Goal: Transaction & Acquisition: Purchase product/service

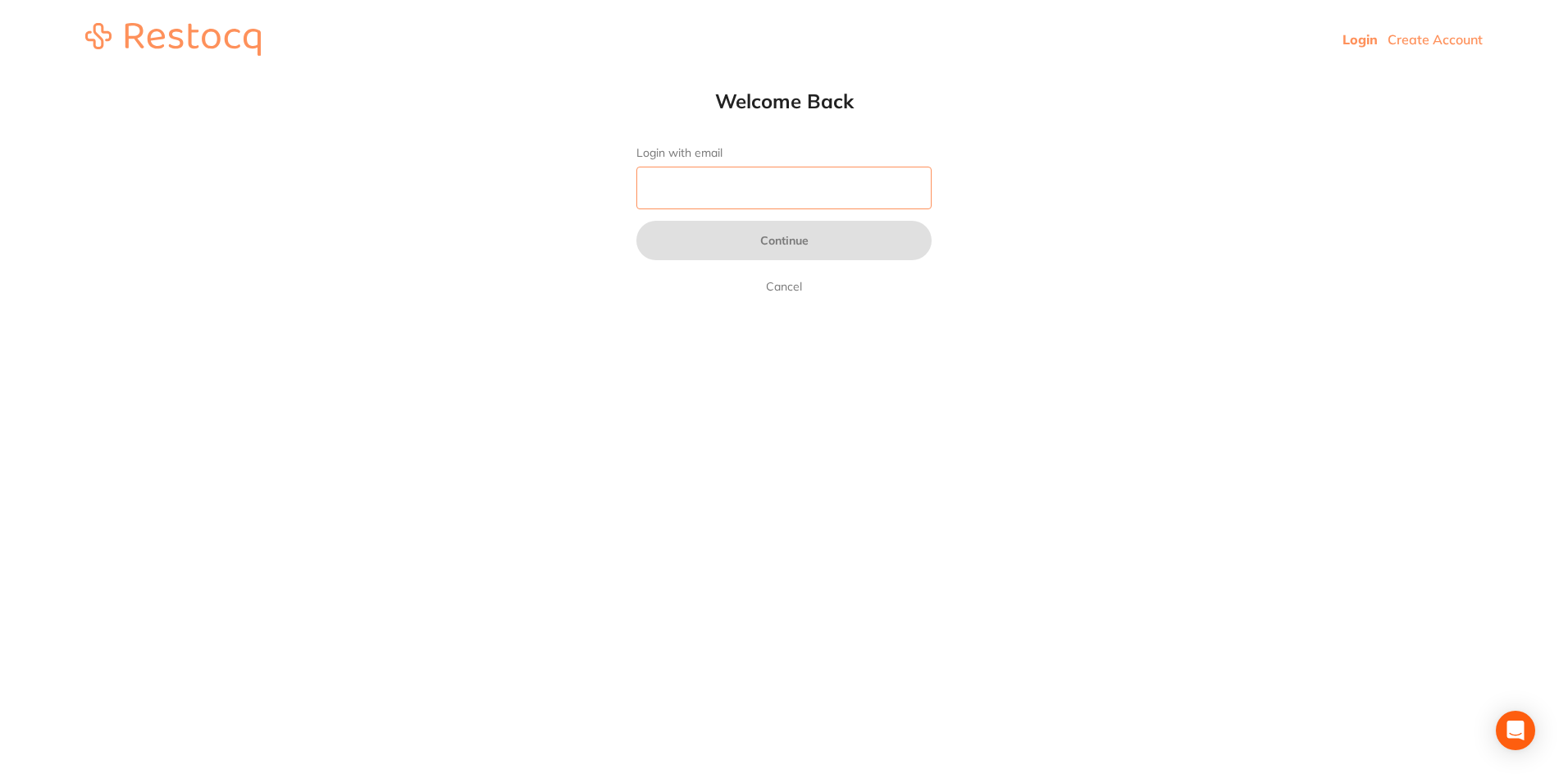
click at [659, 205] on input "Login with email" at bounding box center [784, 188] width 295 height 43
type input "[EMAIL_ADDRESS][DOMAIN_NAME]"
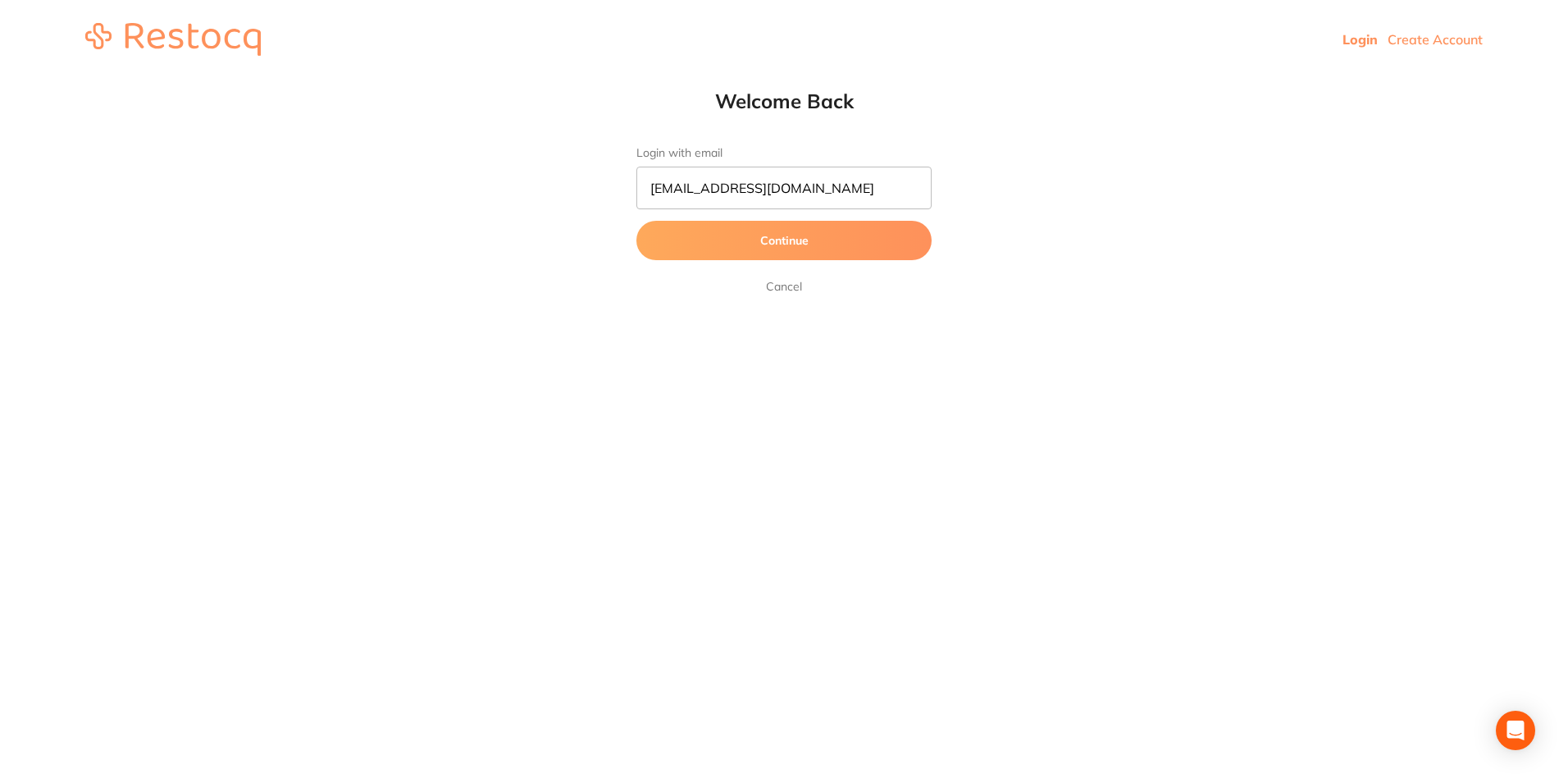
click at [712, 234] on button "Continue" at bounding box center [784, 240] width 295 height 39
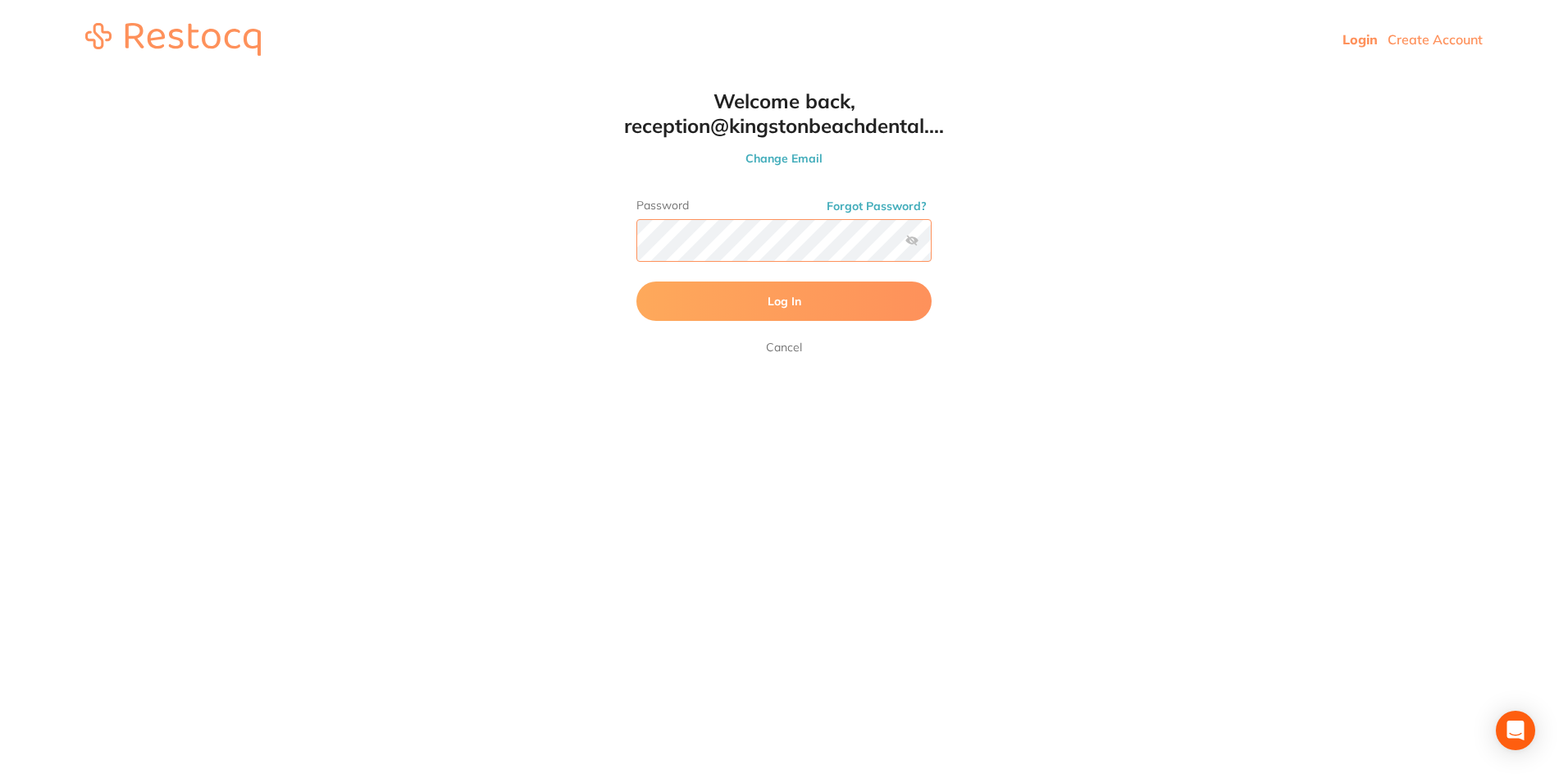
click at [636, 282] on button "Log In" at bounding box center [784, 301] width 295 height 39
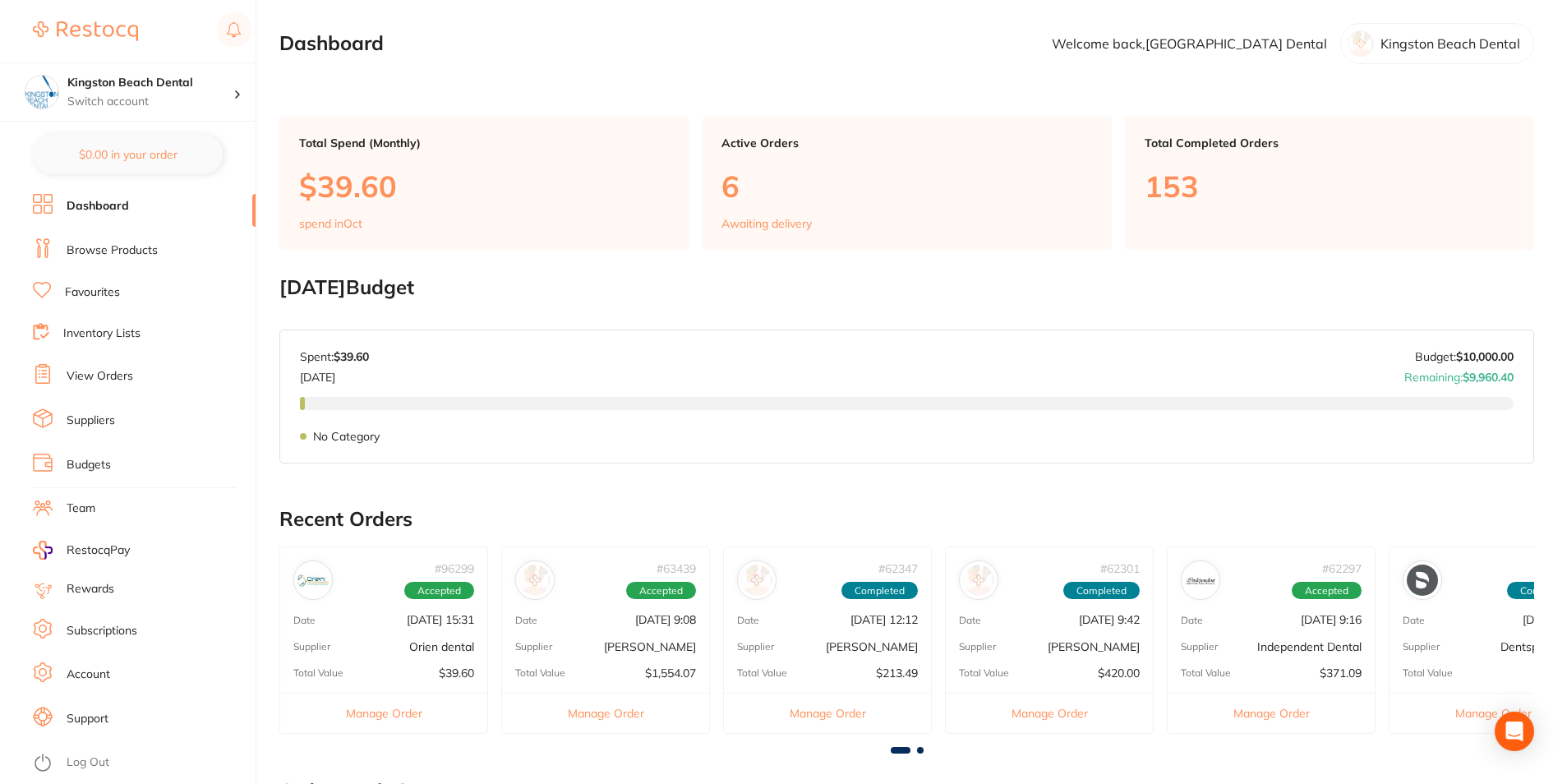
click at [112, 250] on link "Browse Products" at bounding box center [112, 251] width 92 height 17
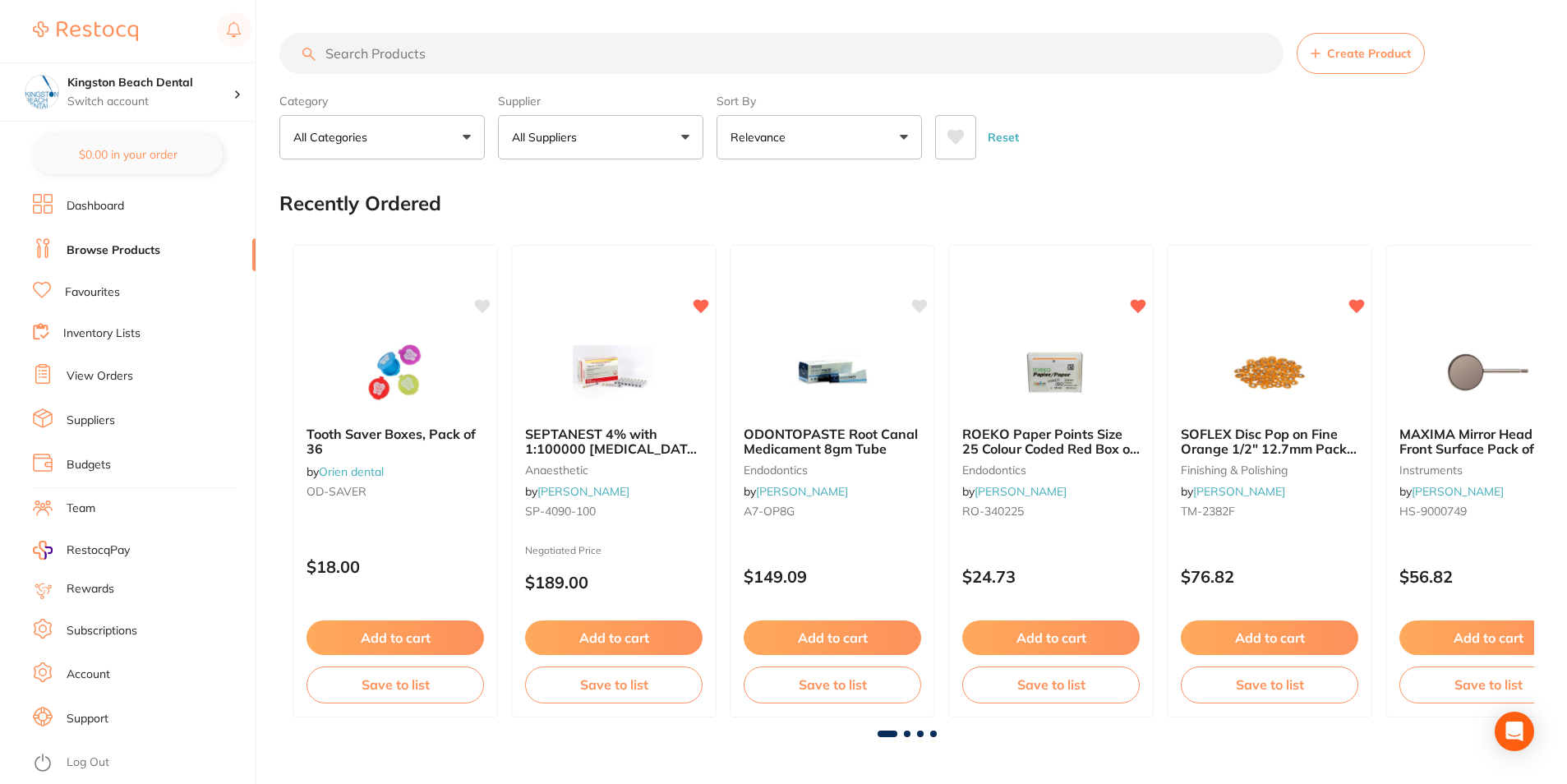
click at [429, 54] on input "search" at bounding box center [781, 53] width 1004 height 41
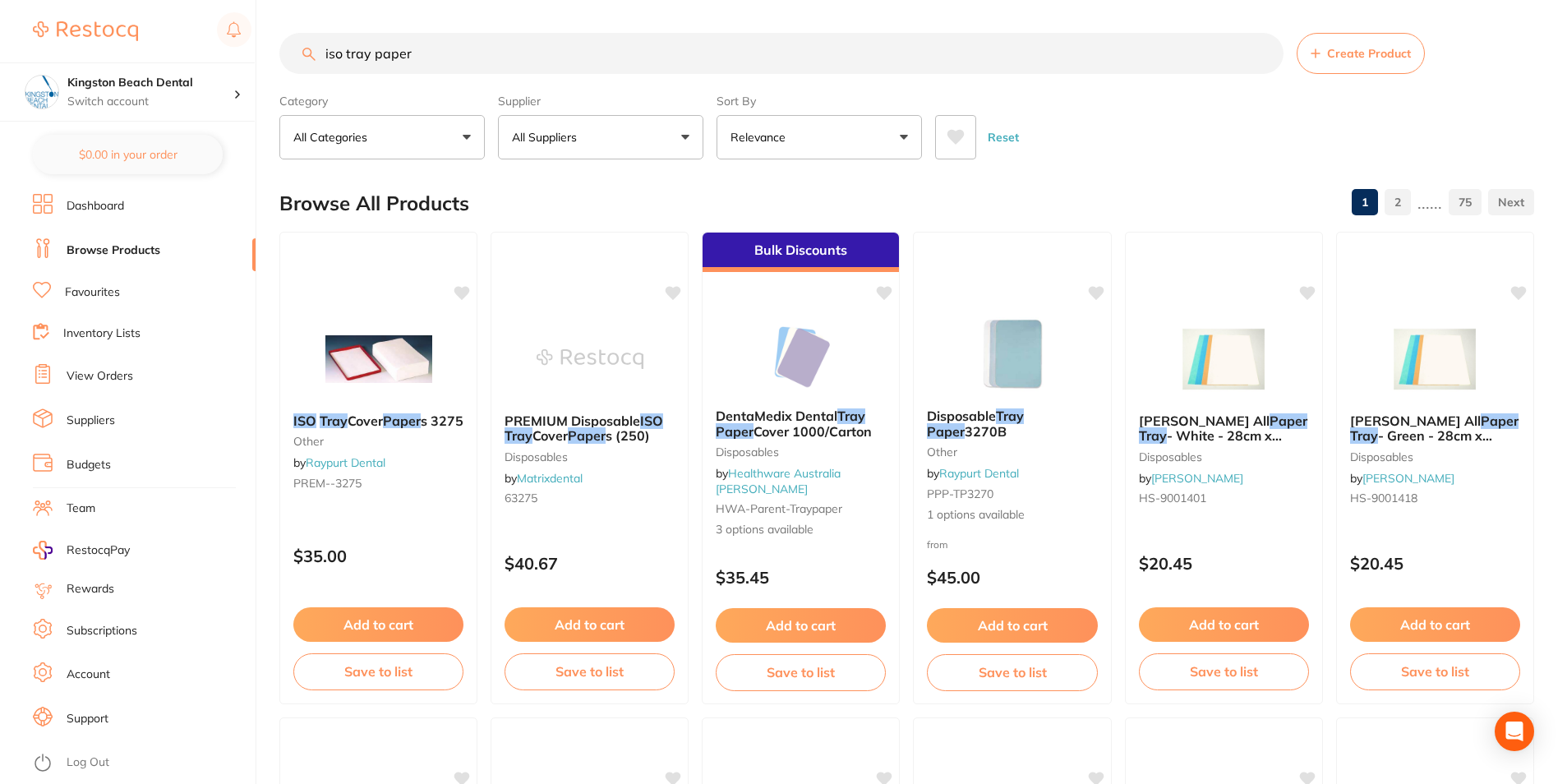
drag, startPoint x: 455, startPoint y: 52, endPoint x: 109, endPoint y: 51, distance: 346.0
click at [109, 51] on div "$96.80 Kingston Beach Dental Switch account Kingston Beach Dental $0.00 in your…" at bounding box center [784, 392] width 1567 height 784
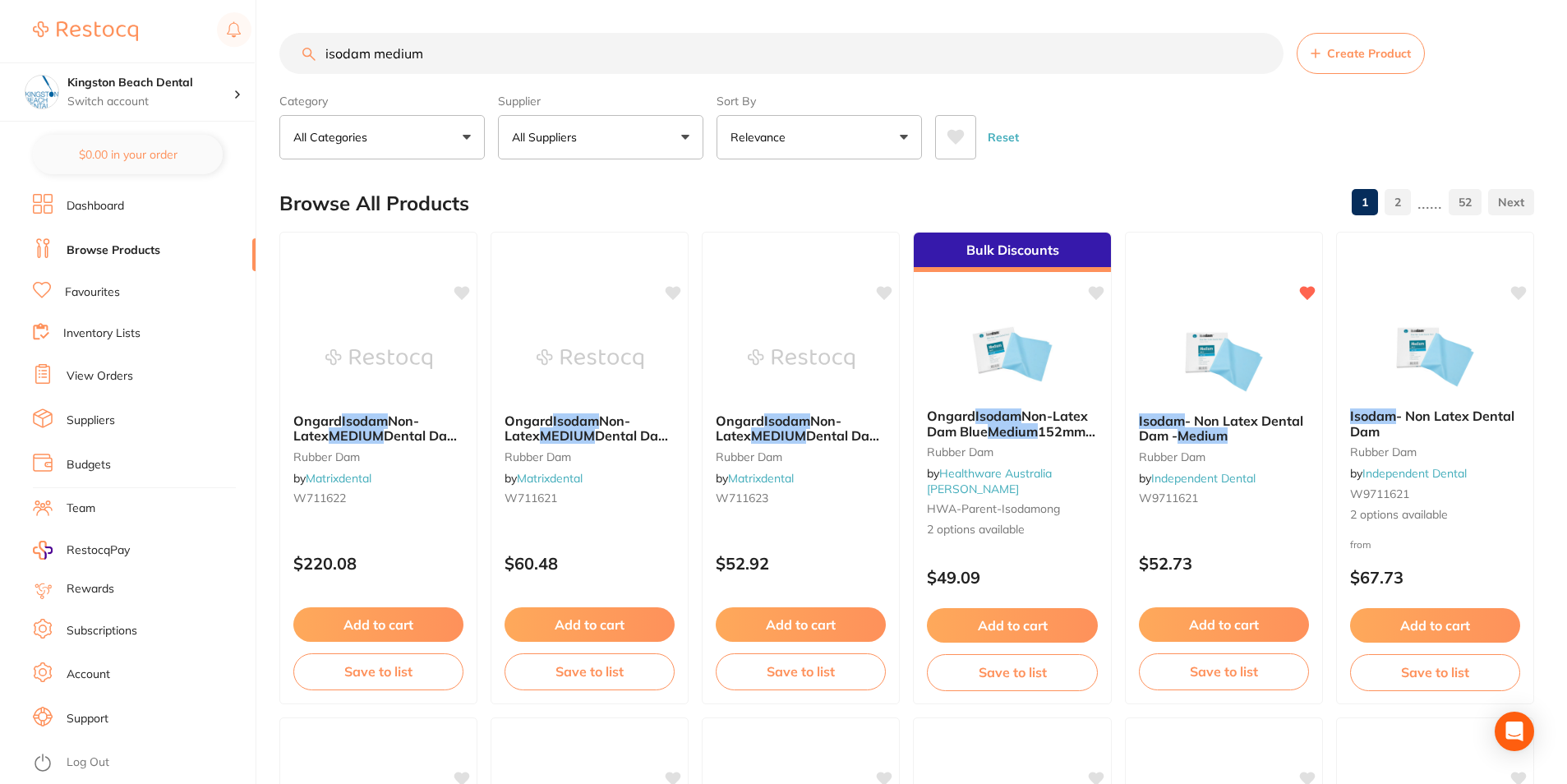
drag, startPoint x: 405, startPoint y: 58, endPoint x: -28, endPoint y: 51, distance: 433.1
click at [0, 51] on html "$96.80 Kingston Beach Dental Switch account Kingston Beach Dental $0.00 in your…" at bounding box center [784, 392] width 1567 height 784
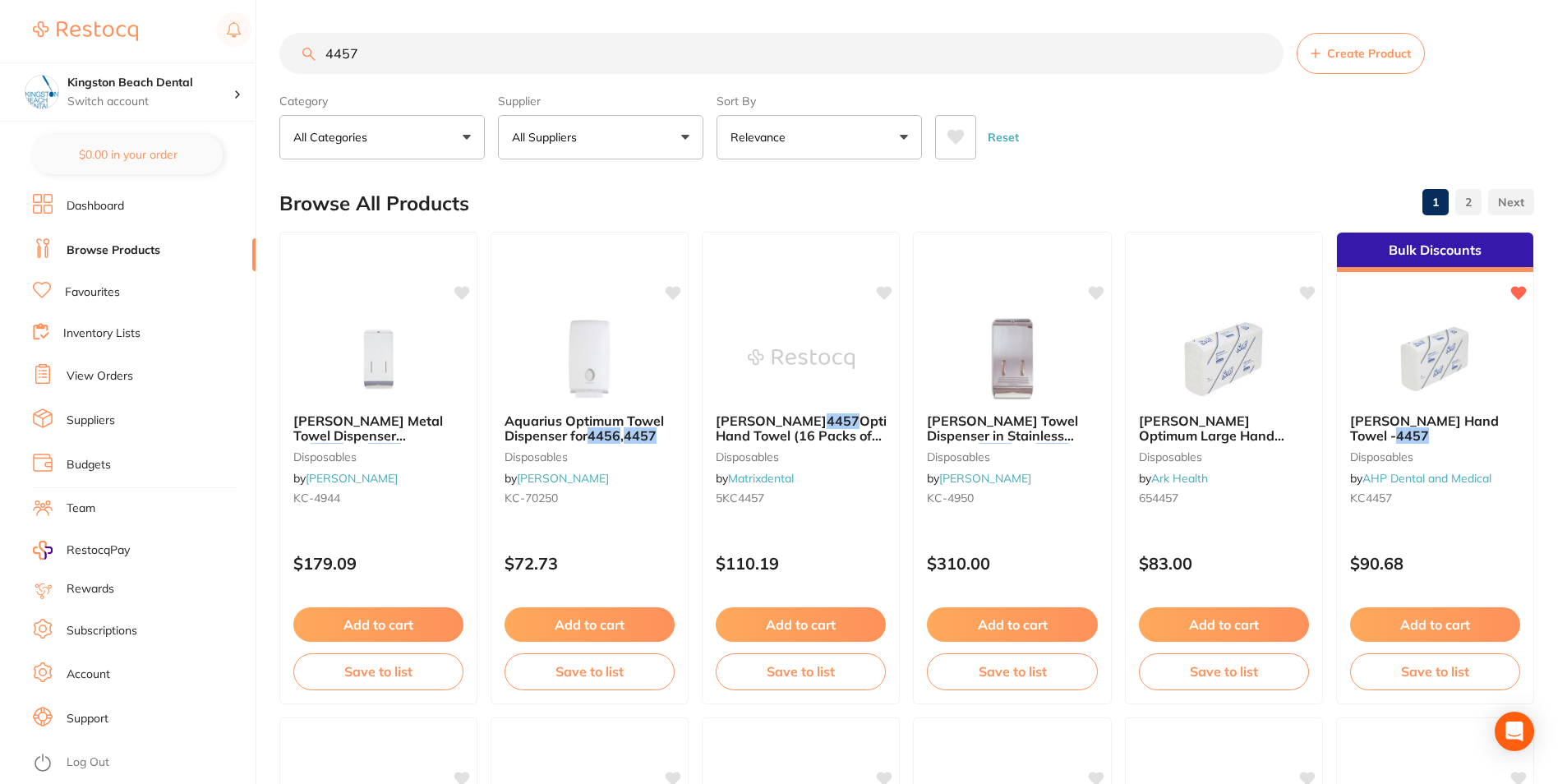
click at [444, 48] on input "4457" at bounding box center [781, 53] width 1004 height 41
type input "4457 towel"
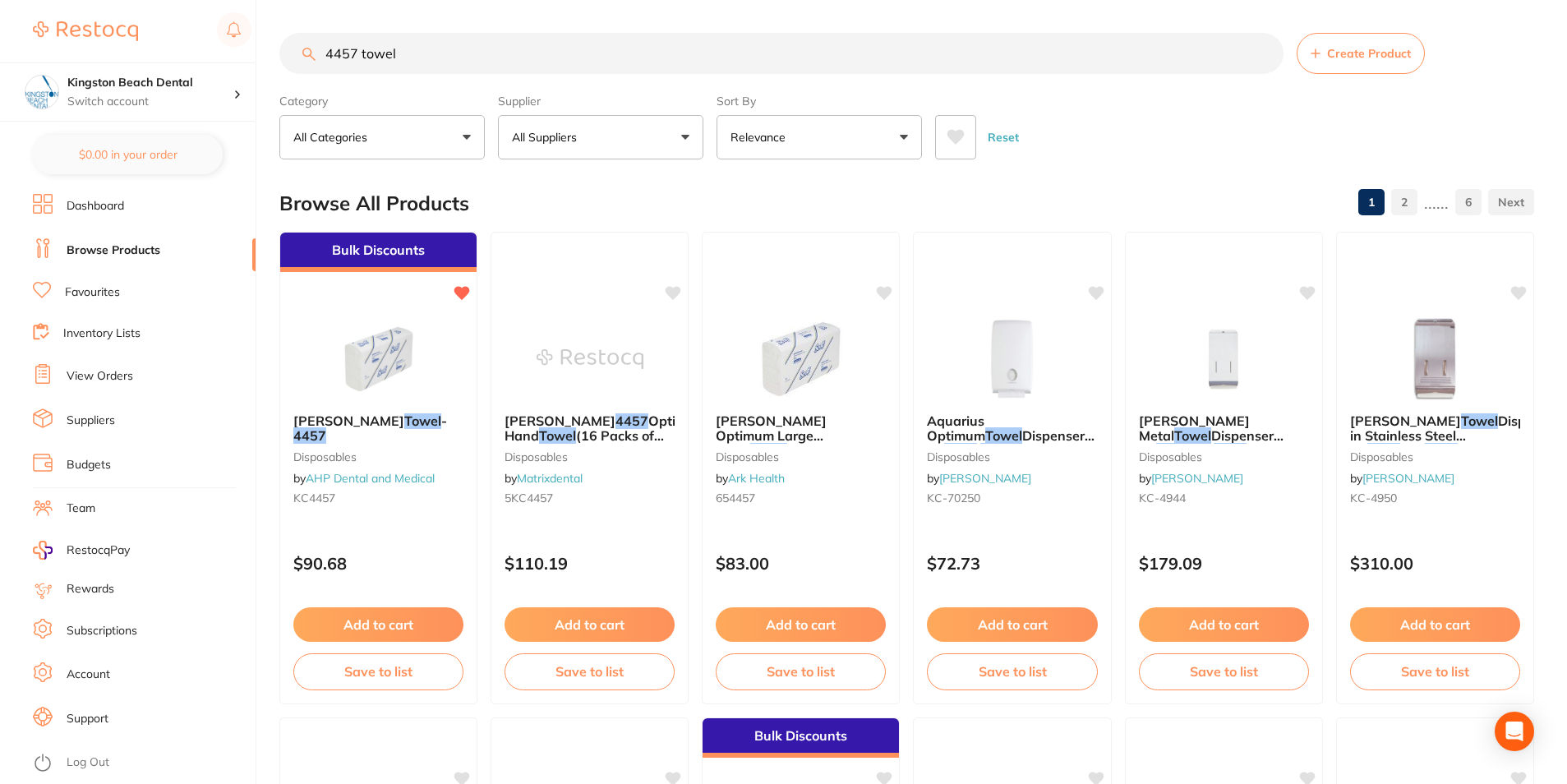
click at [756, 158] on button "Relevance" at bounding box center [819, 137] width 205 height 45
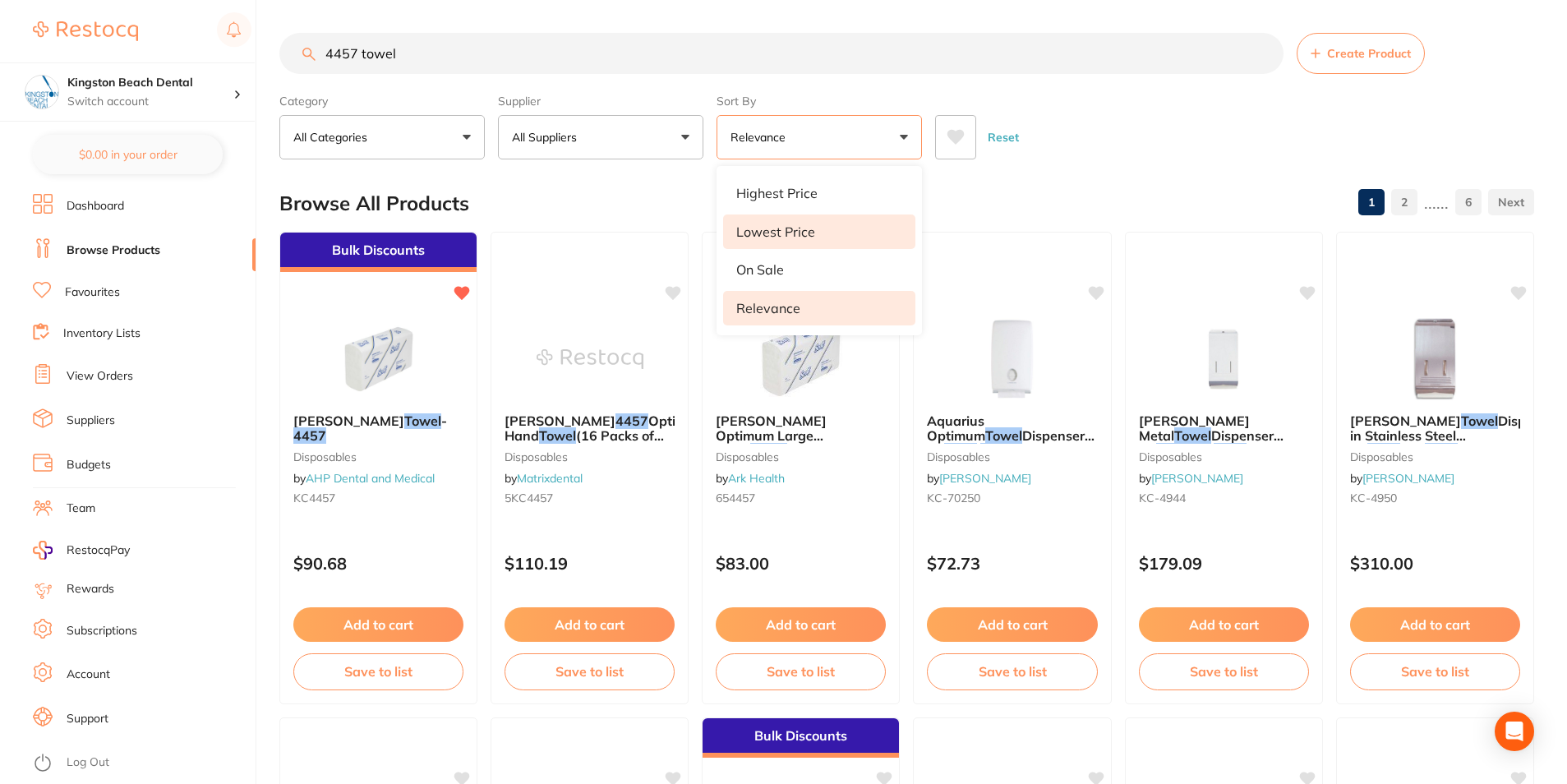
click at [751, 233] on p "Lowest Price" at bounding box center [775, 231] width 78 height 15
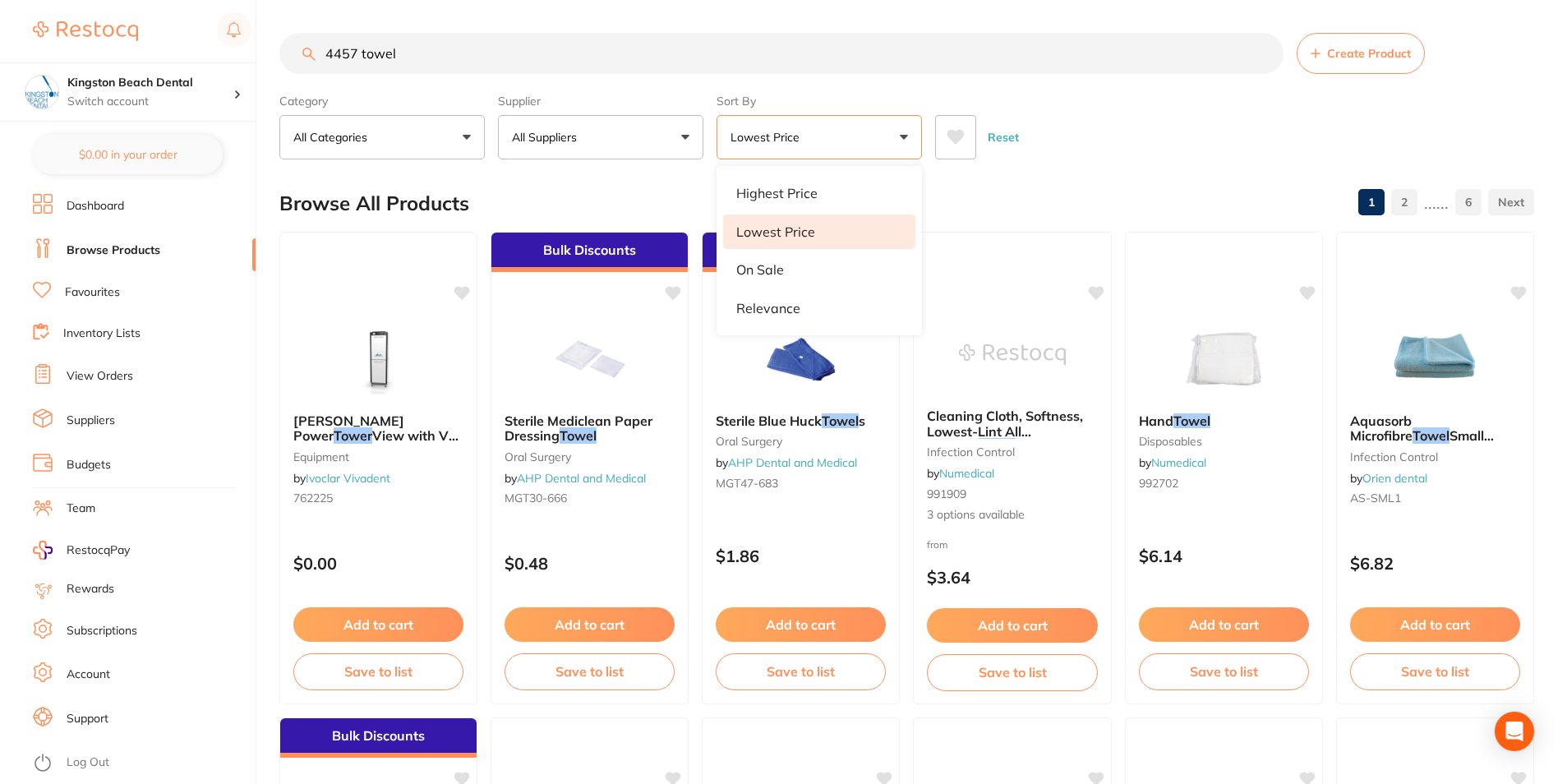
click at [856, 136] on button "Lowest Price" at bounding box center [819, 137] width 205 height 45
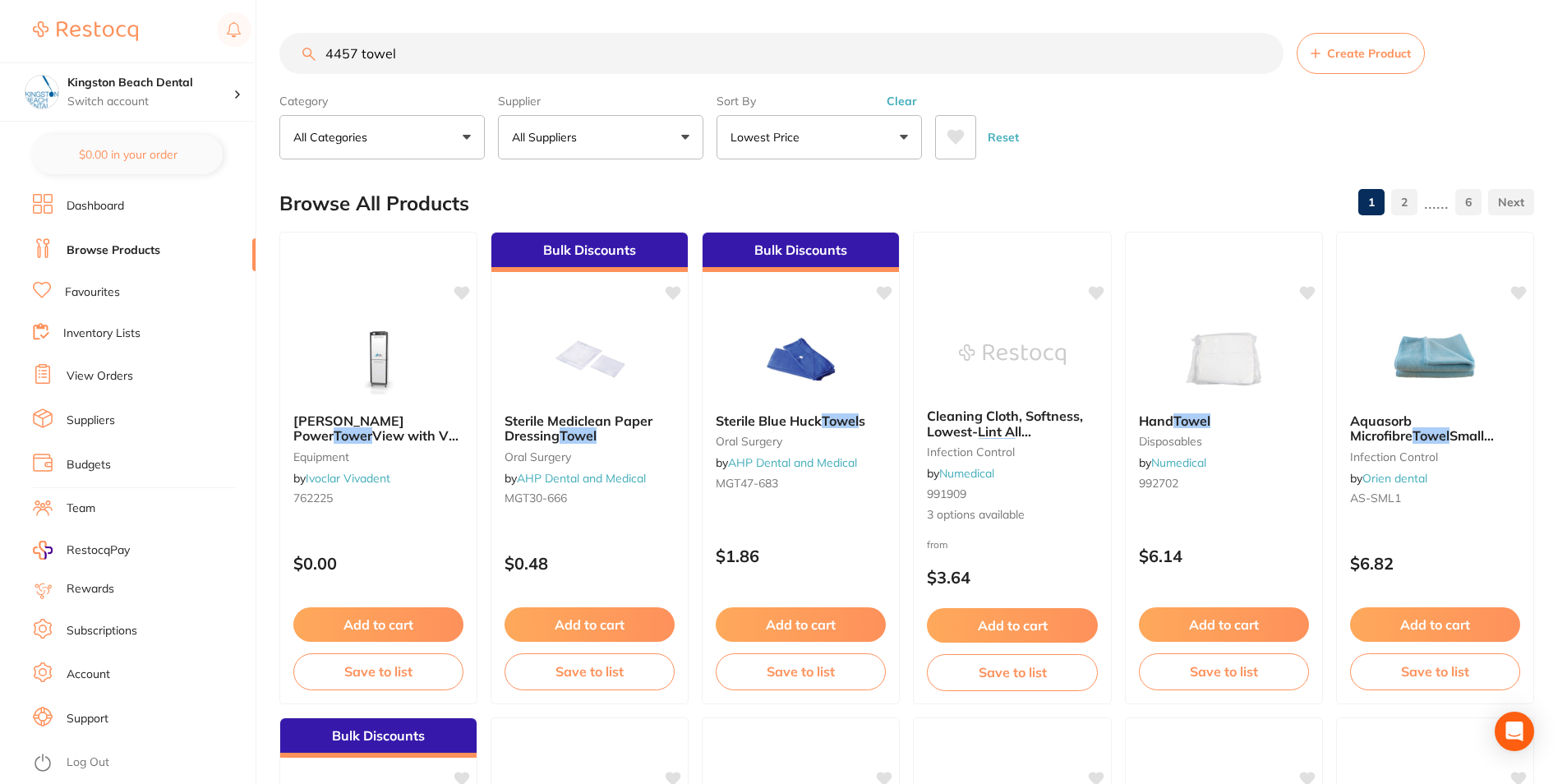
click at [818, 148] on button "Lowest Price" at bounding box center [819, 137] width 205 height 45
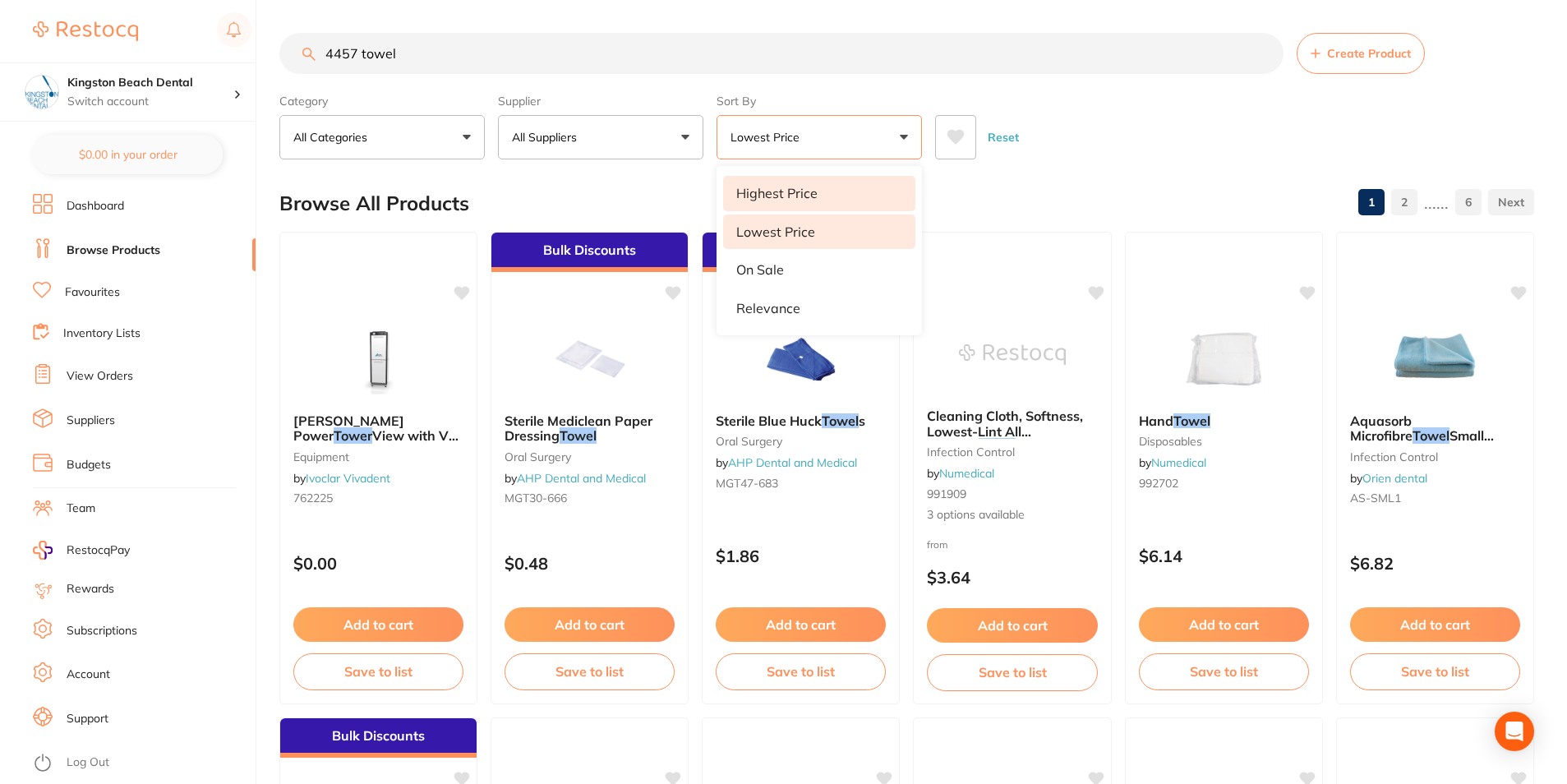
click at [775, 190] on p "Highest Price" at bounding box center [776, 193] width 81 height 15
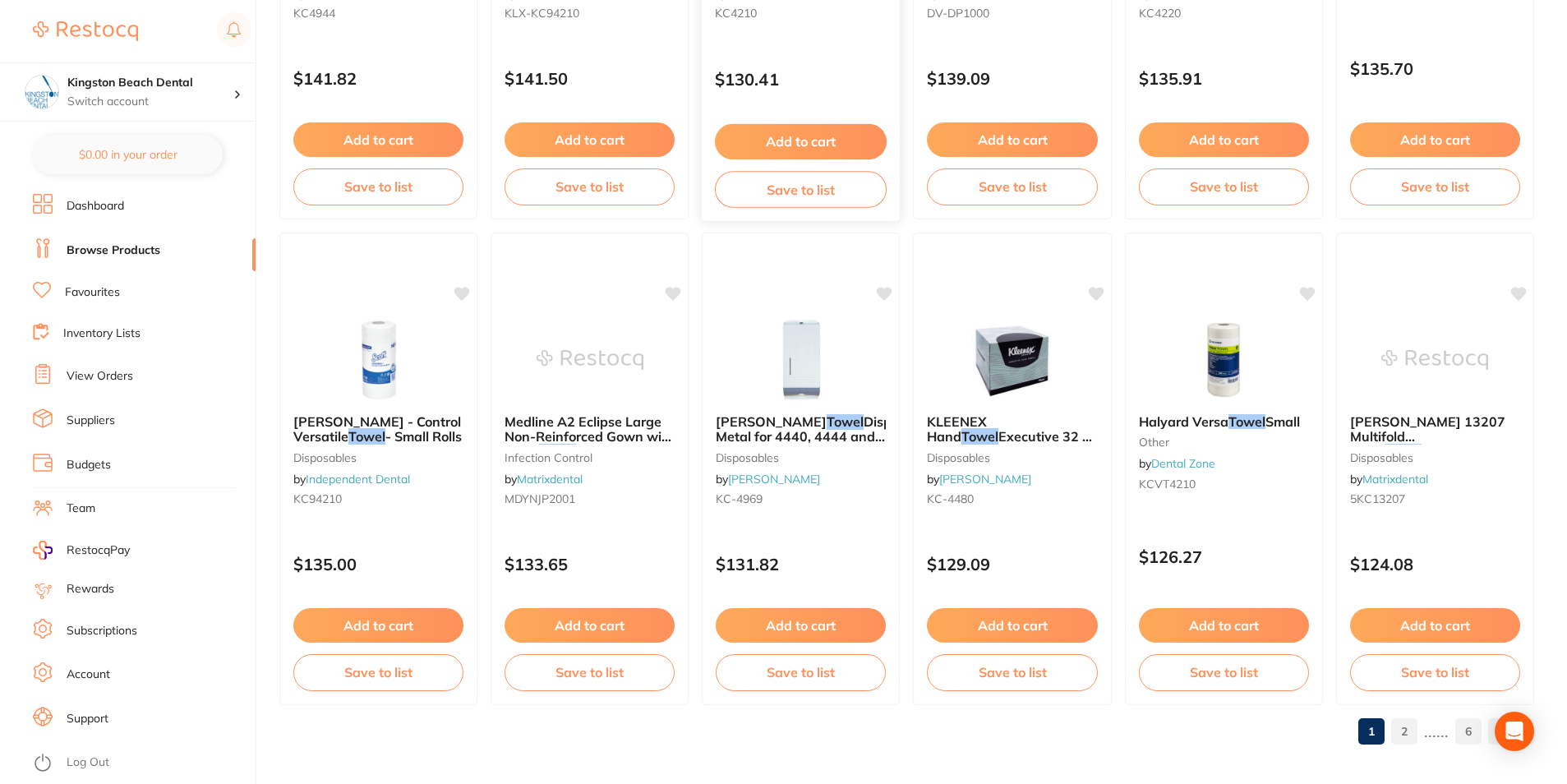
scroll to position [3889, 0]
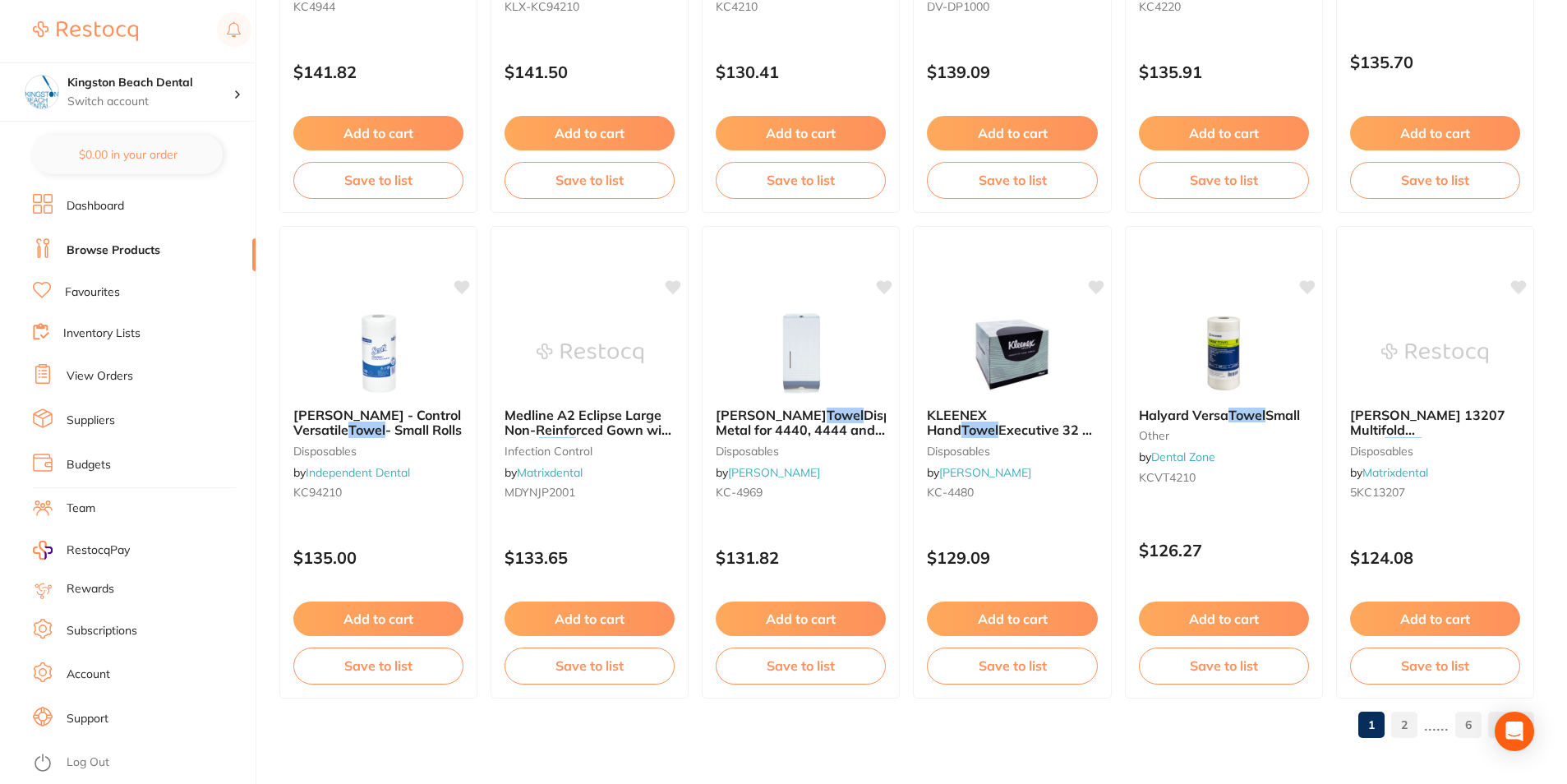
click at [1404, 729] on link "2" at bounding box center [1405, 724] width 26 height 33
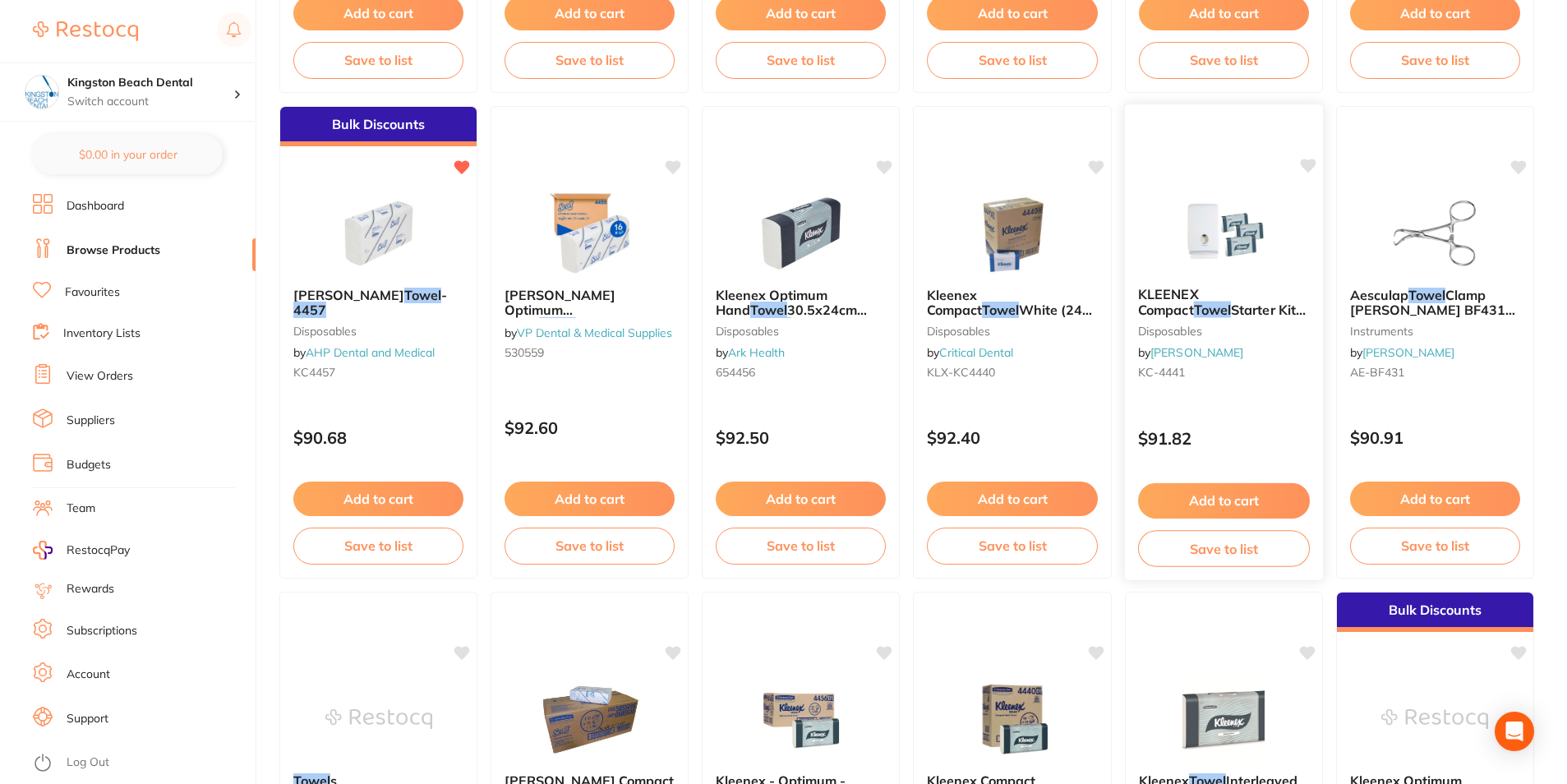
scroll to position [3039, 0]
click at [339, 291] on span "[PERSON_NAME]" at bounding box center [348, 294] width 111 height 17
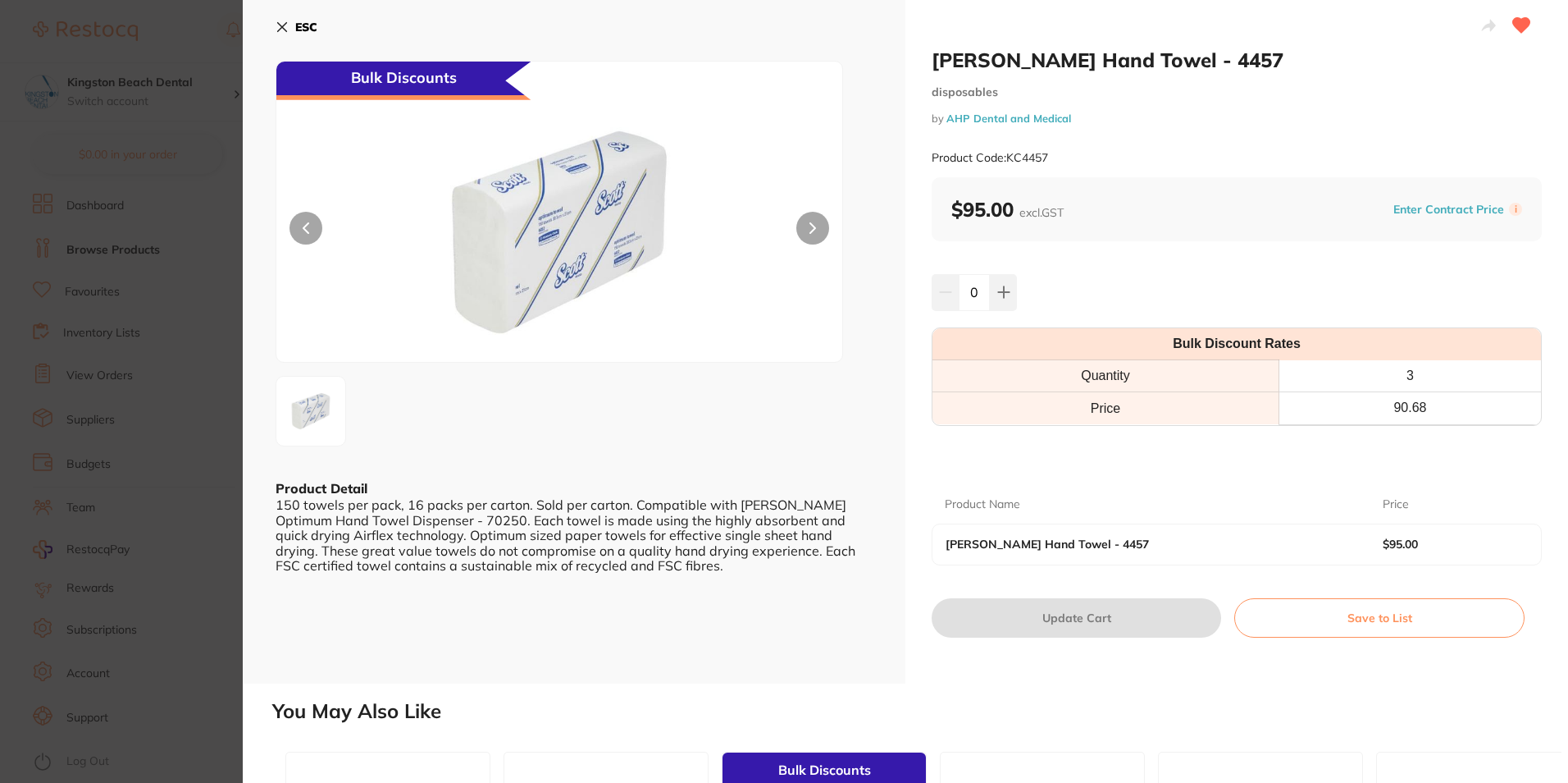
click at [284, 23] on icon at bounding box center [282, 27] width 13 height 13
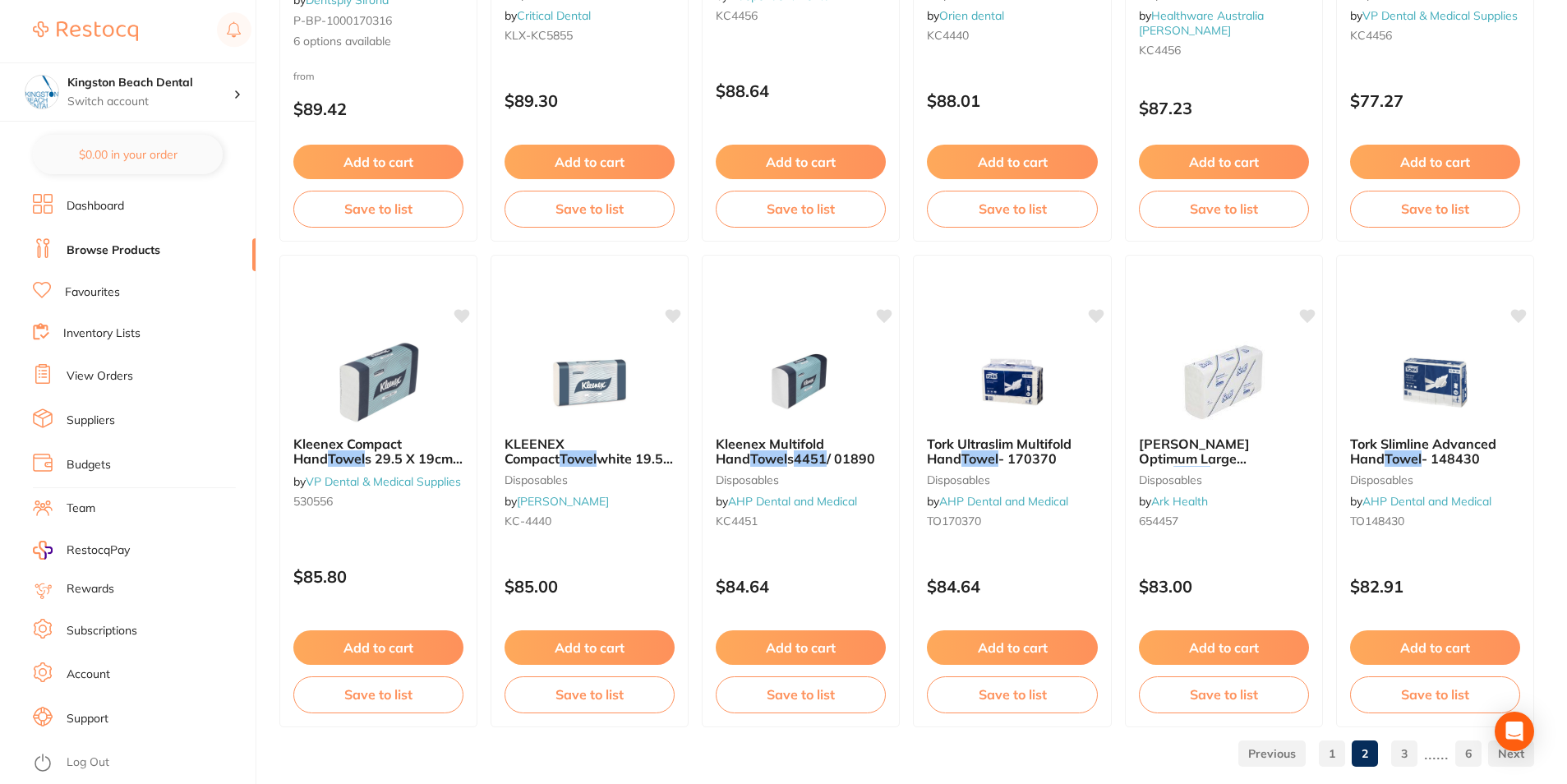
scroll to position [3889, 0]
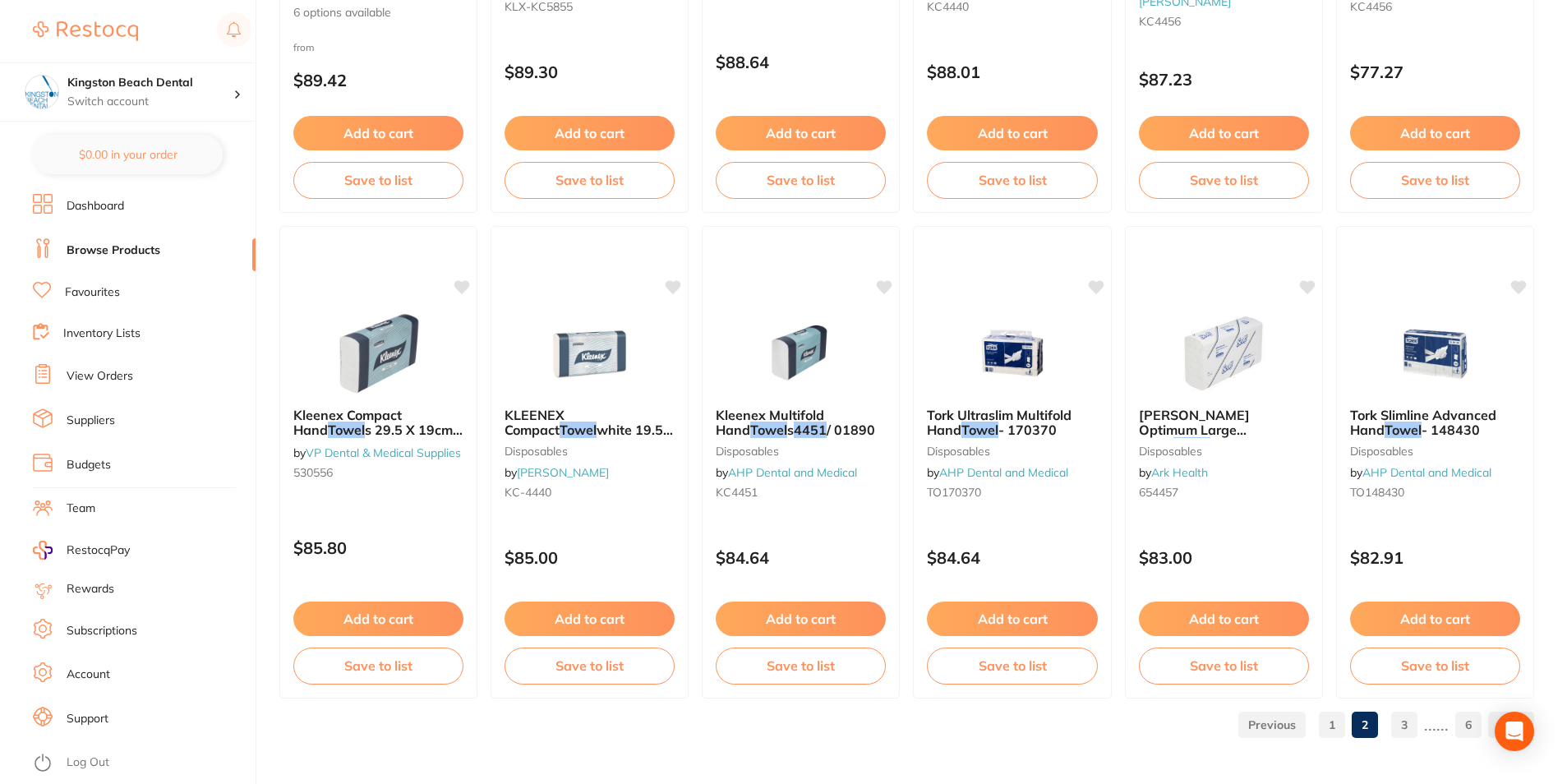
click at [1396, 727] on link "3" at bounding box center [1405, 724] width 26 height 33
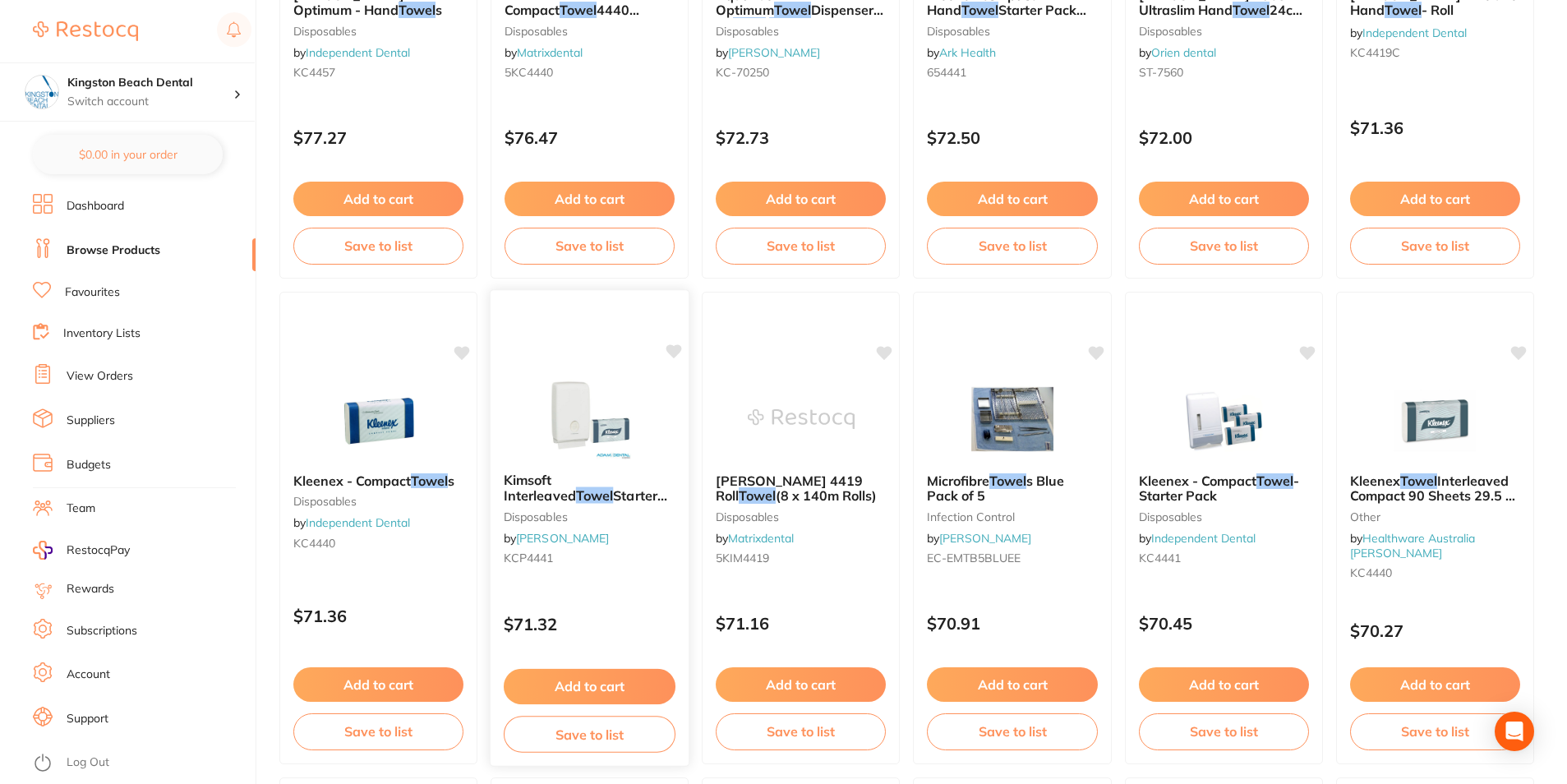
scroll to position [1478, 0]
